Goal: Information Seeking & Learning: Find specific fact

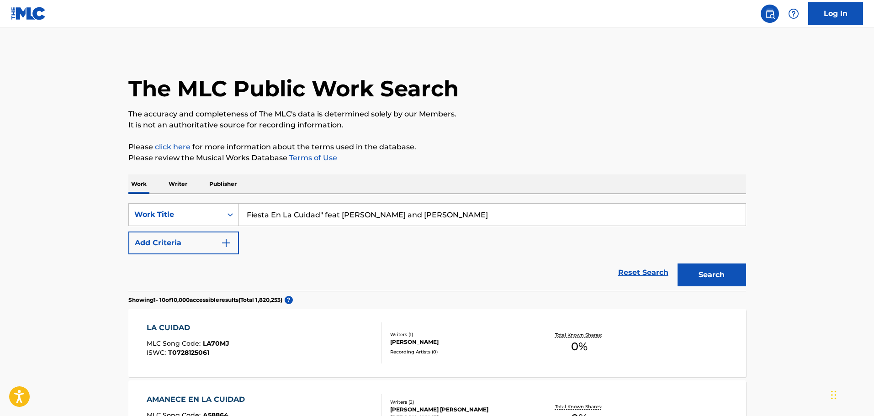
drag, startPoint x: 445, startPoint y: 211, endPoint x: 324, endPoint y: 216, distance: 120.7
click at [324, 216] on input "Fiesta En La Cuidad" feat [PERSON_NAME] and [PERSON_NAME]" at bounding box center [492, 215] width 506 height 22
click at [677, 264] on button "Search" at bounding box center [711, 275] width 69 height 23
click at [310, 211] on input "Fiesta En La Cuidad" feat [PERSON_NAME] and [PERSON_NAME]" at bounding box center [492, 215] width 506 height 22
drag, startPoint x: 431, startPoint y: 215, endPoint x: 327, endPoint y: 219, distance: 103.8
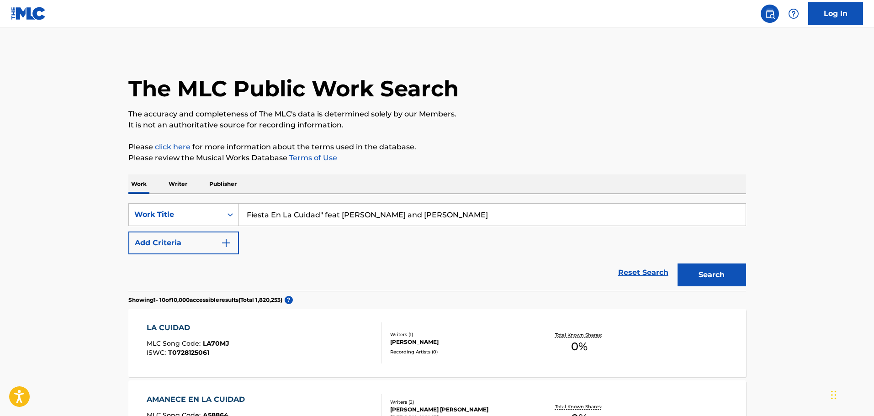
click at [327, 219] on input "Fiesta En La Cuidad" feat [PERSON_NAME] and [PERSON_NAME]" at bounding box center [492, 215] width 506 height 22
click at [677, 264] on button "Search" at bounding box center [711, 275] width 69 height 23
click at [307, 214] on input "Fiesta En La Cuidad" at bounding box center [492, 215] width 506 height 22
type input "Fiesta En La CIUdad"
click at [696, 267] on button "Search" at bounding box center [711, 275] width 69 height 23
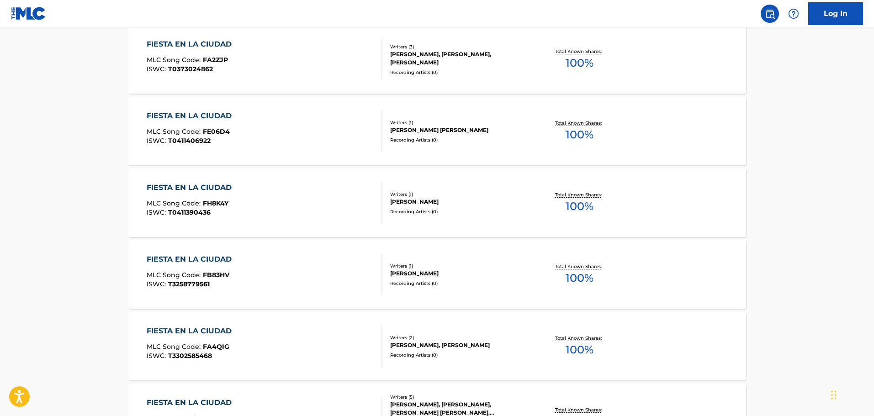
scroll to position [411, 0]
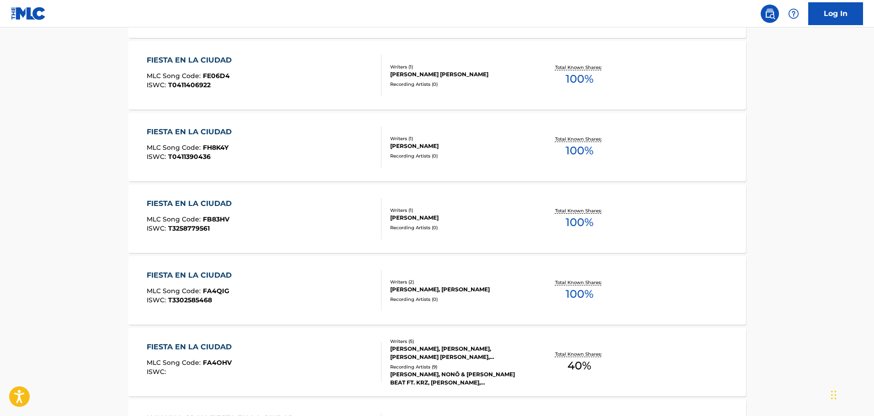
click at [191, 348] on div "FIESTA EN LA CIUDAD" at bounding box center [192, 347] width 90 height 11
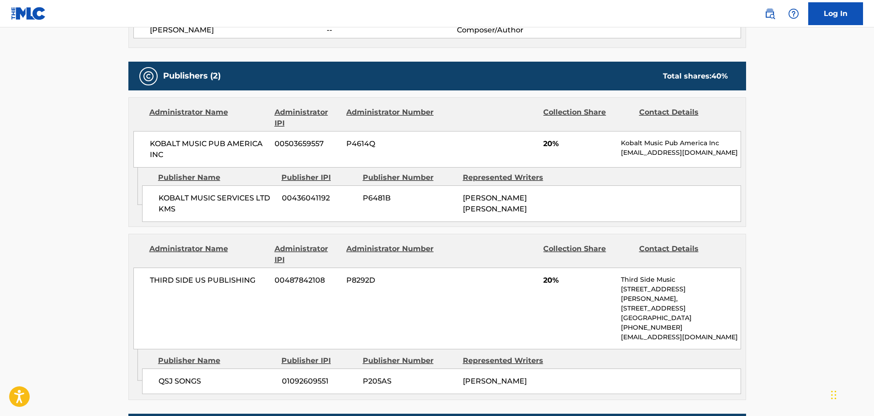
scroll to position [594, 0]
